Goal: Check status: Check status

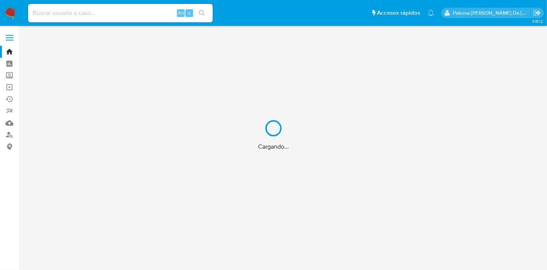
click at [109, 10] on div "Cargando..." at bounding box center [273, 135] width 547 height 270
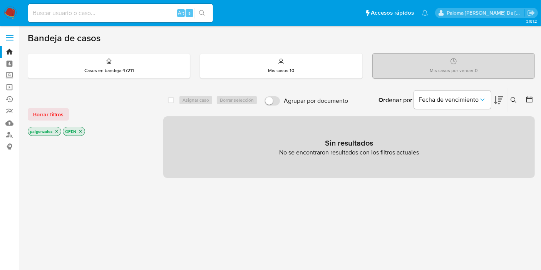
click at [67, 13] on input at bounding box center [120, 13] width 185 height 10
paste input "1517206607"
type input "1517206607"
click at [202, 9] on button "search-icon" at bounding box center [202, 13] width 16 height 11
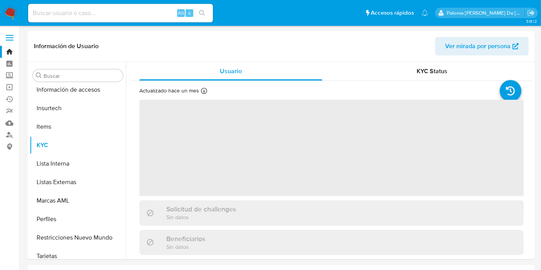
scroll to position [362, 0]
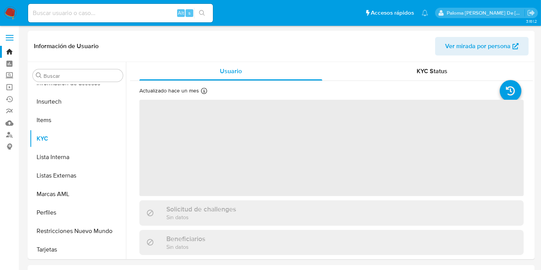
select select "10"
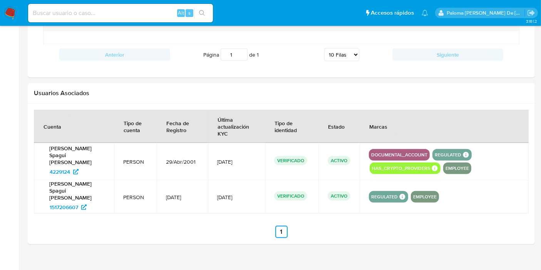
scroll to position [657, 0]
